Goal: Task Accomplishment & Management: Manage account settings

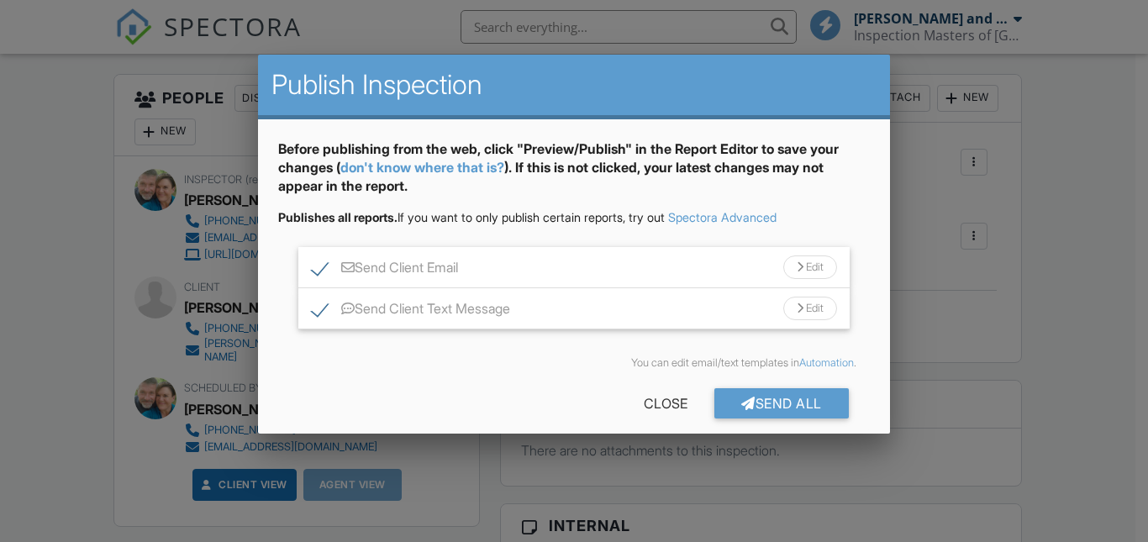
click at [792, 306] on div "Edit" at bounding box center [811, 309] width 54 height 24
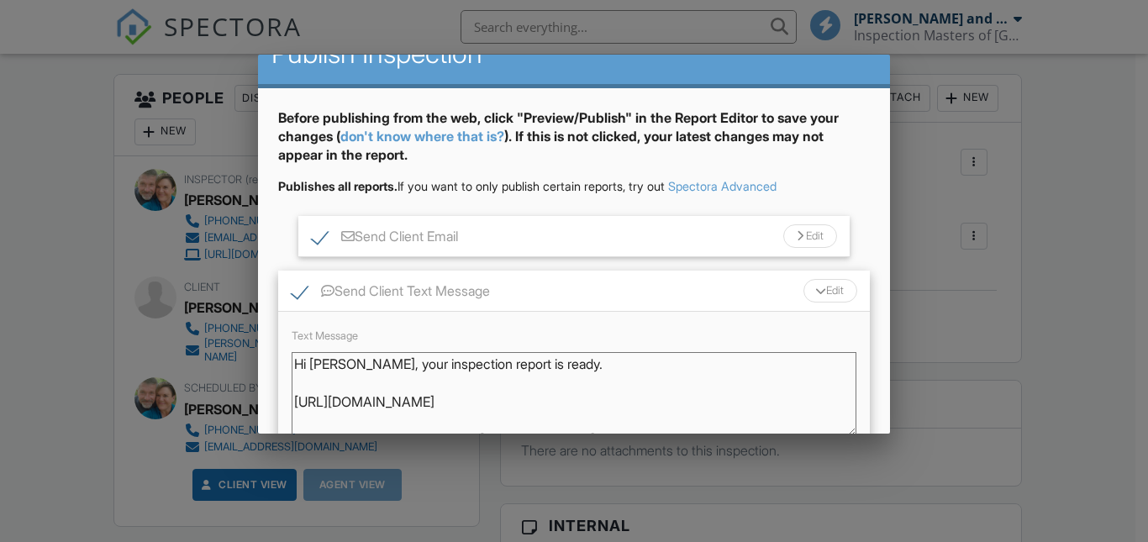
scroll to position [35, 0]
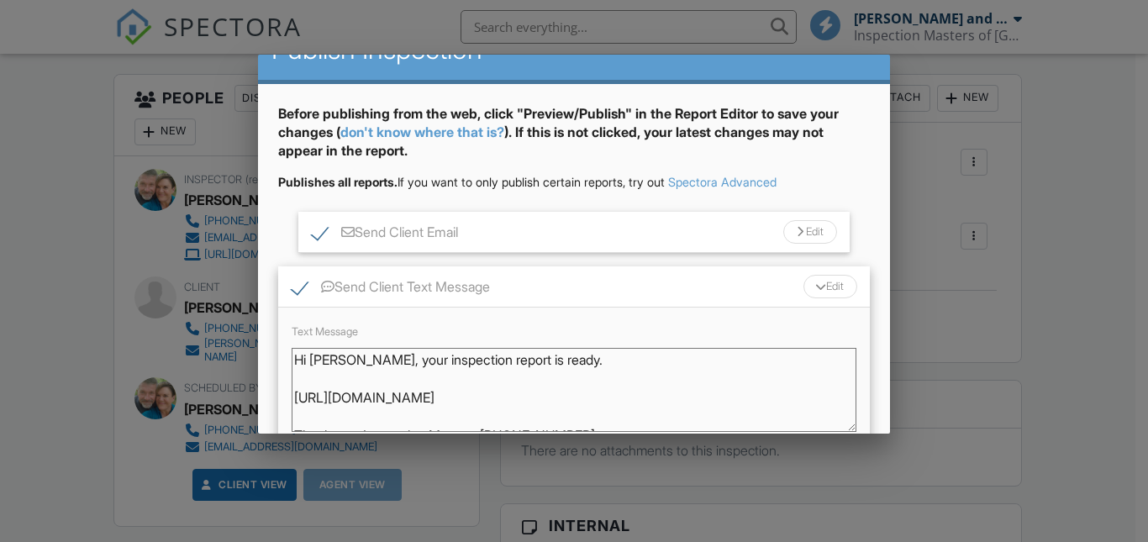
click at [397, 362] on textarea "Hi [PERSON_NAME], your inspection report is ready. [URL][DOMAIN_NAME] Thank you…" at bounding box center [574, 390] width 564 height 84
type textarea "Hi [PERSON_NAME], your mold inspection report is ready. [URL][DOMAIN_NAME] Than…"
click at [797, 236] on div at bounding box center [800, 232] width 7 height 11
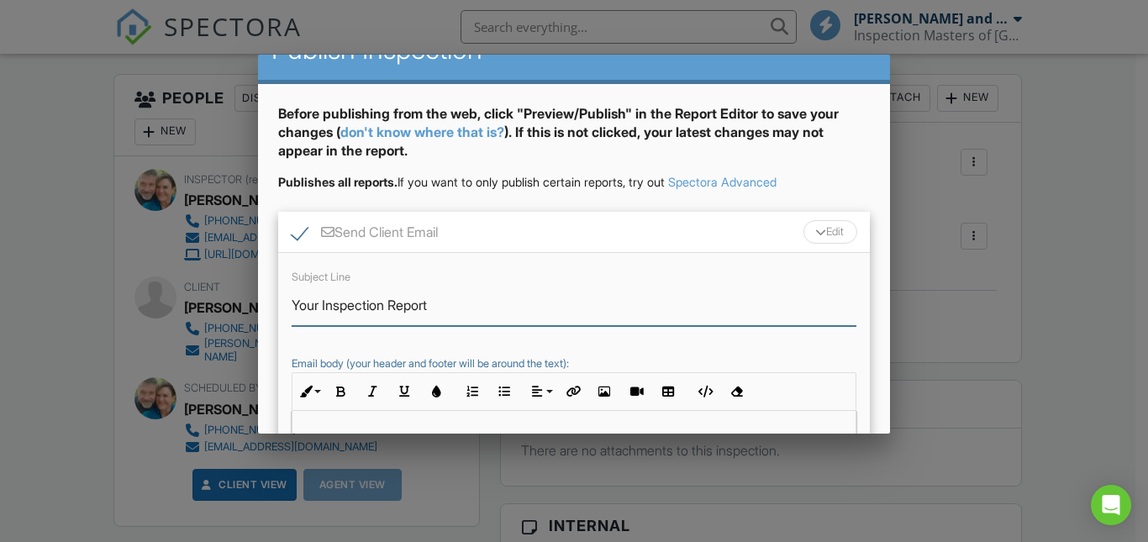
click at [322, 304] on input "Your Inspection Report" at bounding box center [574, 305] width 564 height 41
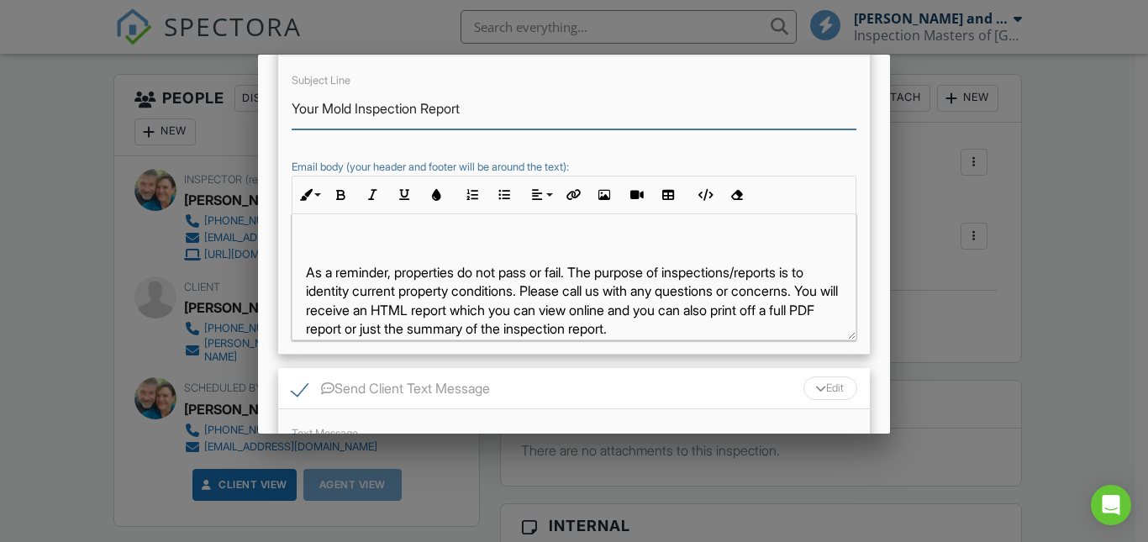
scroll to position [235, 0]
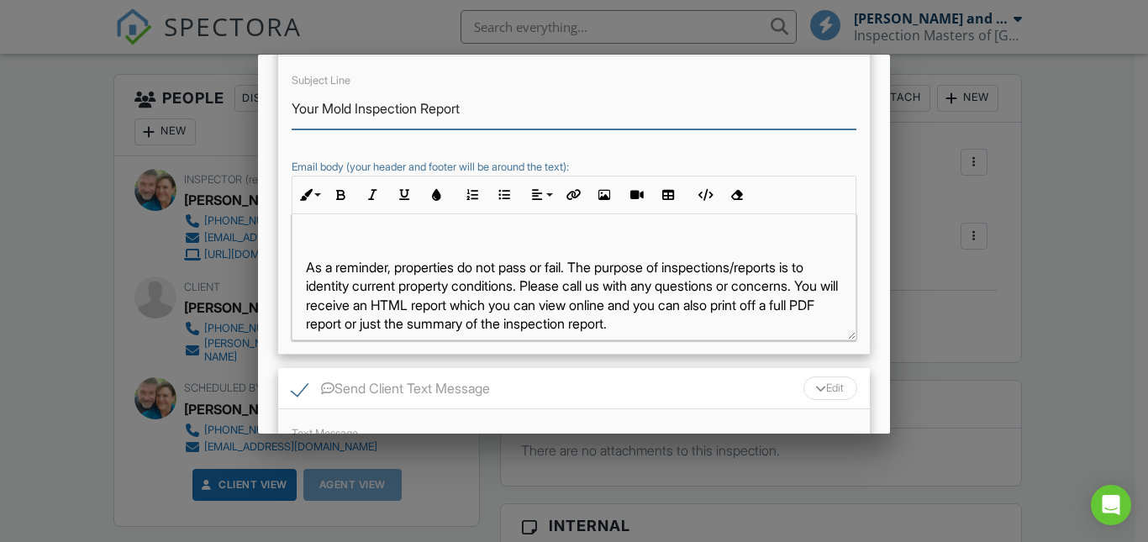
type input "Your Mold Inspection Report"
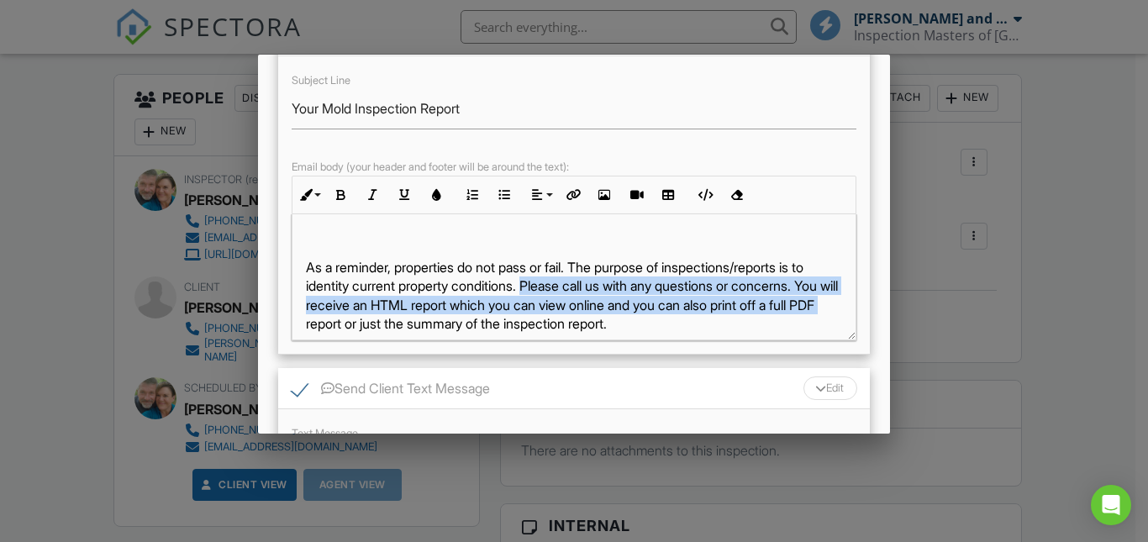
scroll to position [245, 0]
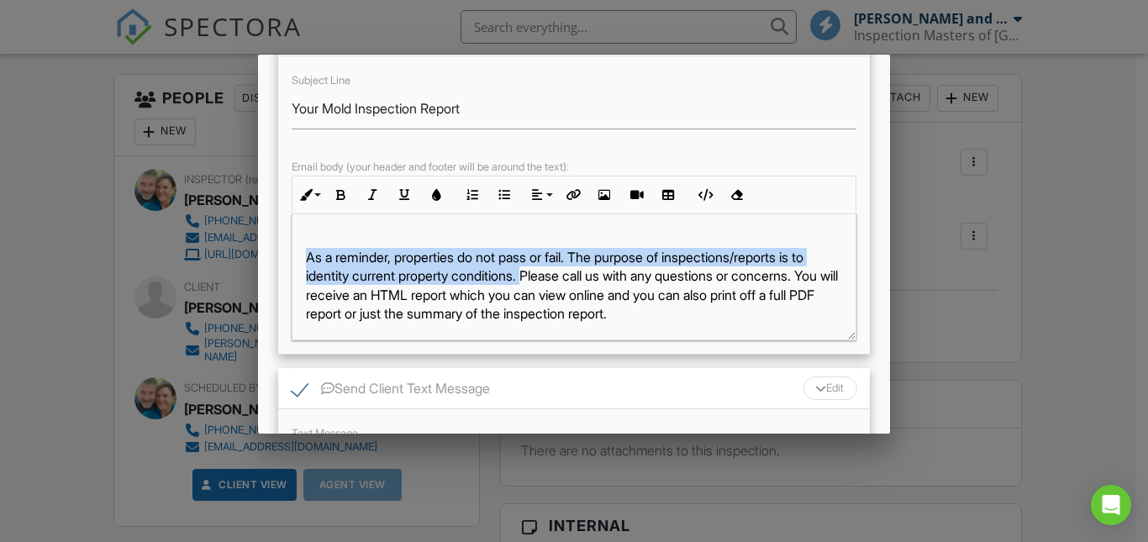
drag, startPoint x: 565, startPoint y: 288, endPoint x: 303, endPoint y: 264, distance: 263.4
click at [303, 264] on div "Hi [PERSON_NAME], Your inspection report is ready, view here. View Mold Inspect…" at bounding box center [574, 182] width 562 height 425
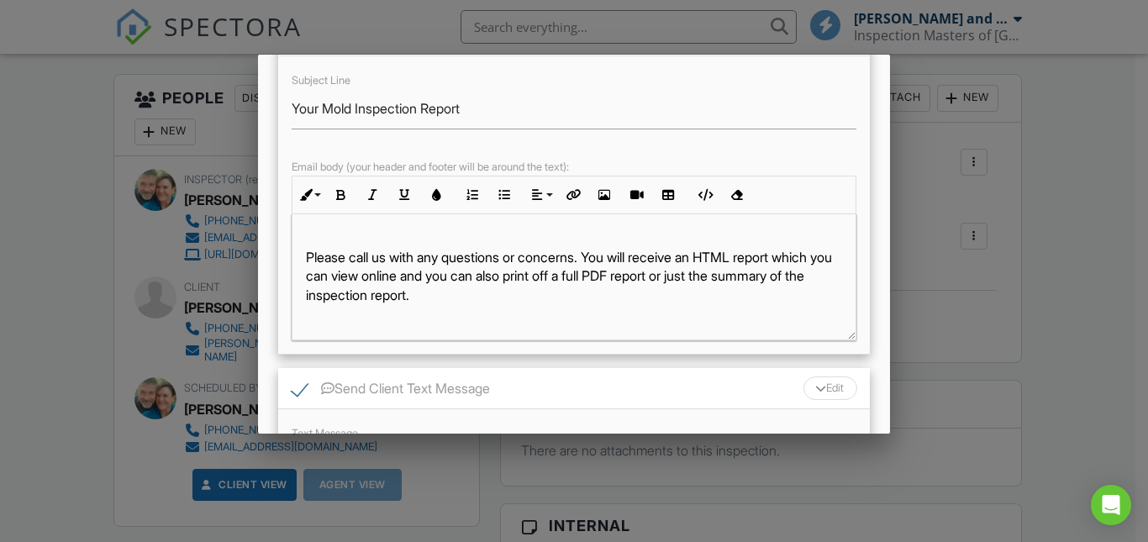
drag, startPoint x: 602, startPoint y: 259, endPoint x: 615, endPoint y: 289, distance: 33.1
click at [615, 289] on p "Please call us with any questions or concerns. You will receive an HTML report …" at bounding box center [574, 276] width 536 height 56
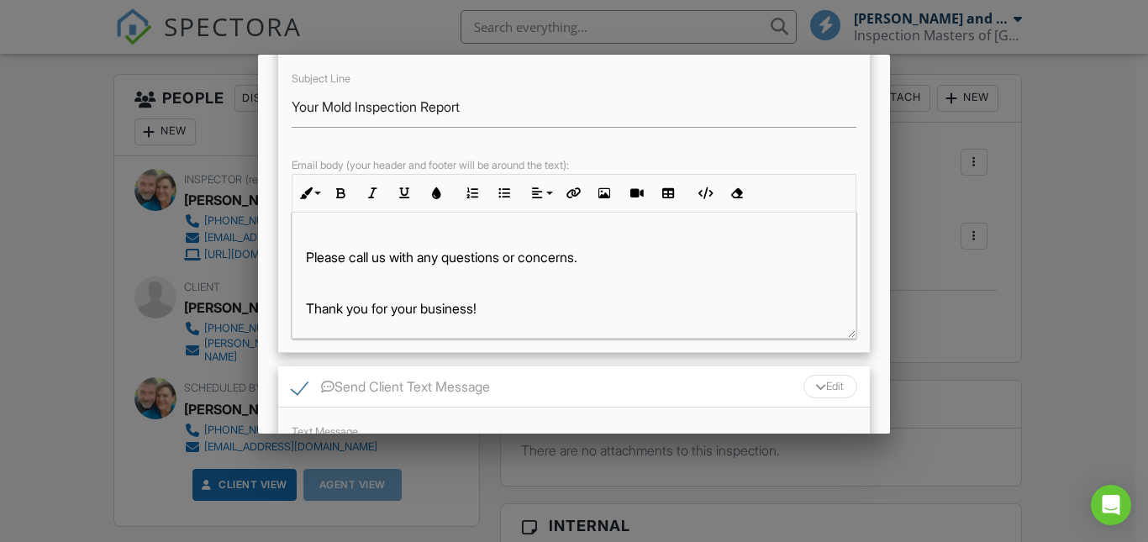
scroll to position [480, 0]
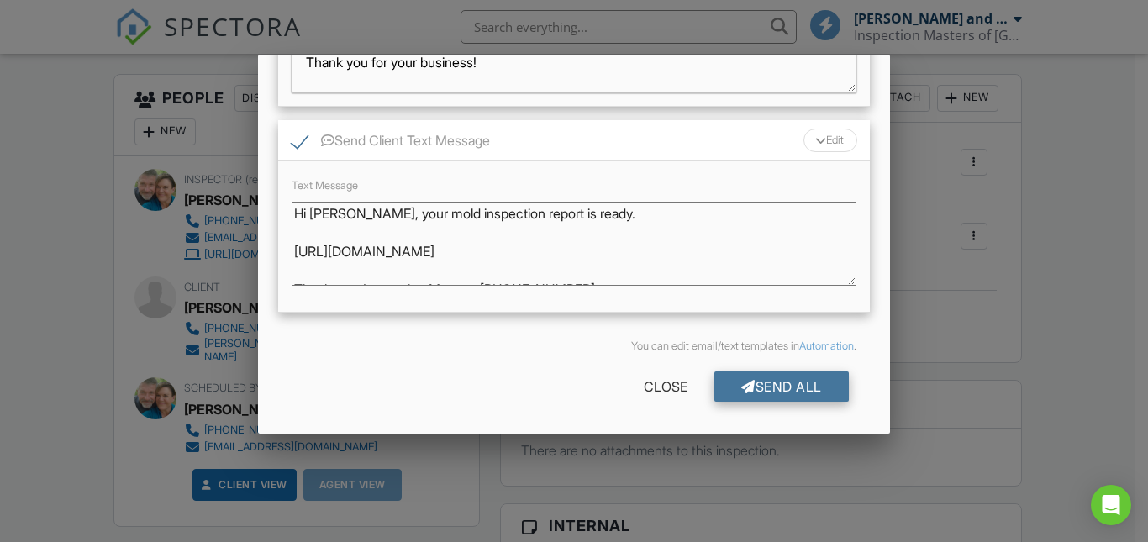
click at [784, 384] on div "Send All" at bounding box center [782, 387] width 135 height 30
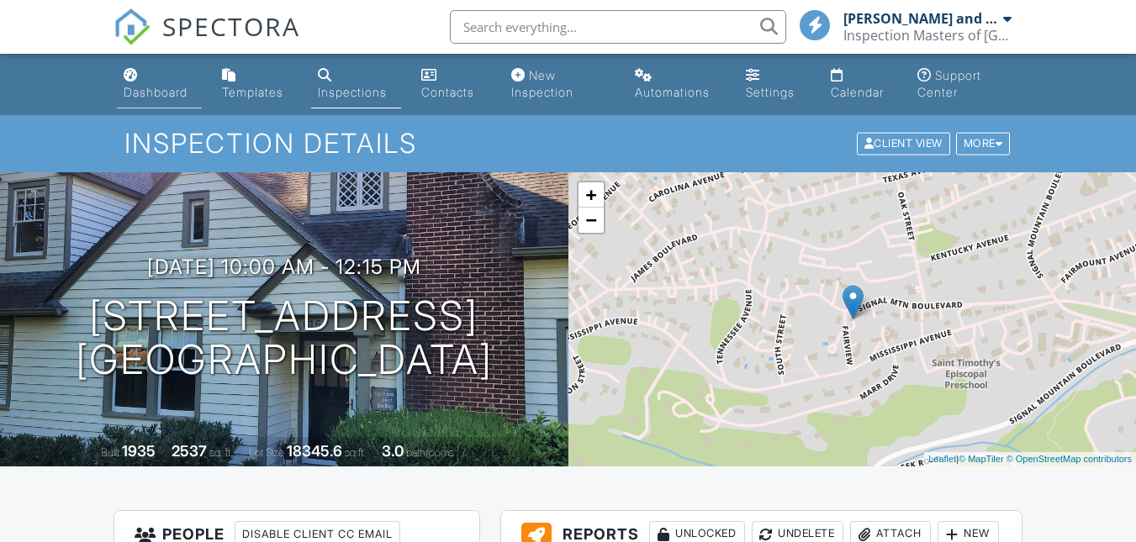
click at [151, 91] on div "Dashboard" at bounding box center [156, 92] width 64 height 14
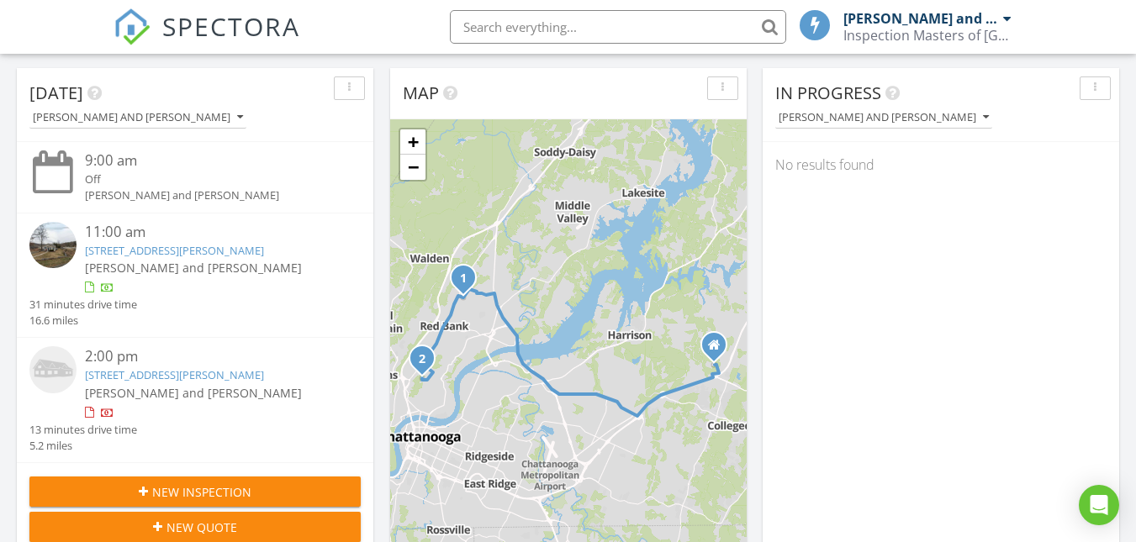
scroll to position [188, 0]
